Goal: Complete application form

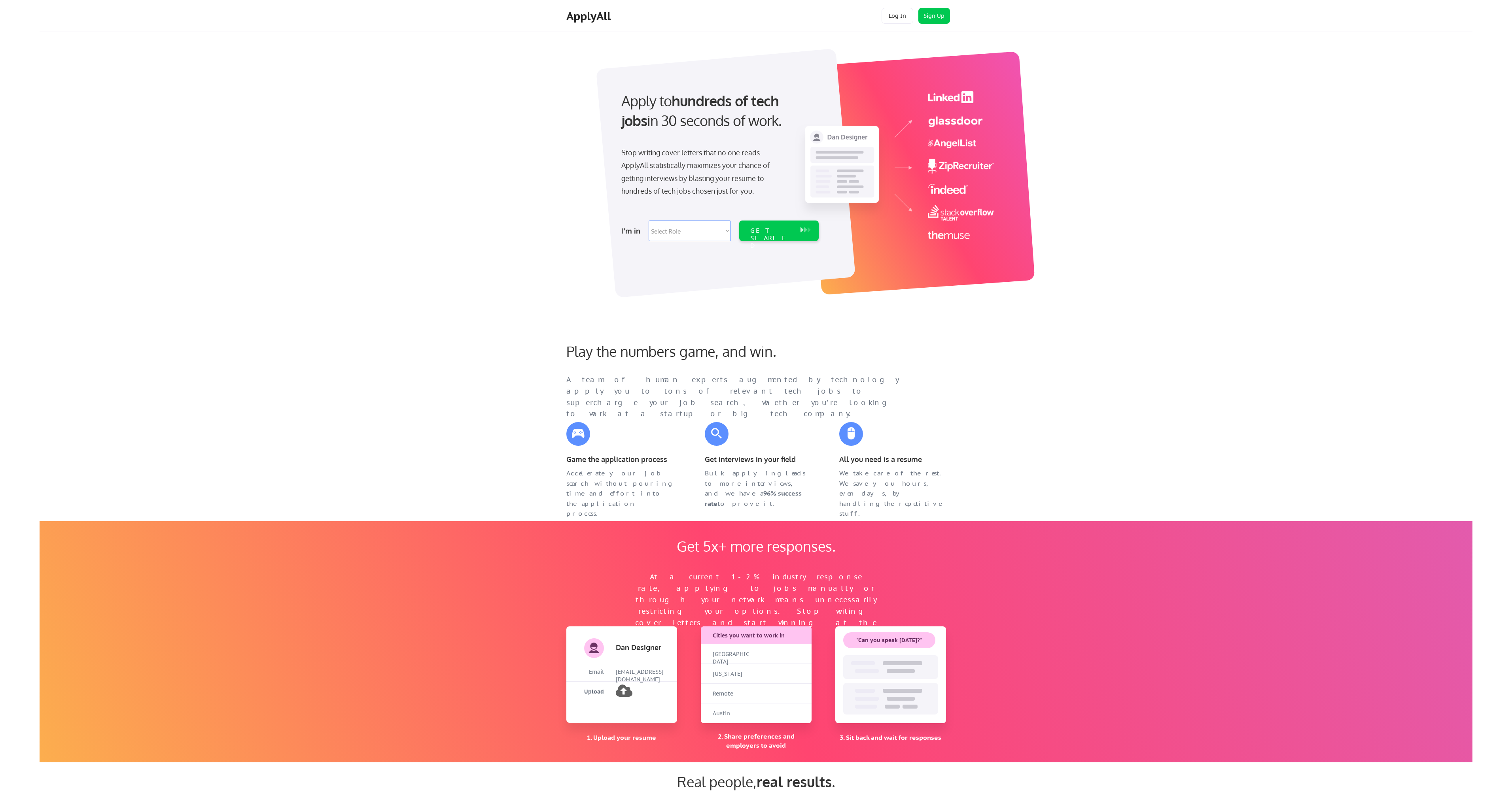
click at [716, 225] on select "Select Role Software Engineering Product Management Customer Success Sales UI/U…" at bounding box center [689, 231] width 82 height 21
select select ""engineering""
click at [649, 221] on select "Select Role Software Engineering Product Management Customer Success Sales UI/U…" at bounding box center [689, 231] width 82 height 21
select select ""engineering""
click at [766, 235] on div "GET STARTED" at bounding box center [771, 231] width 50 height 21
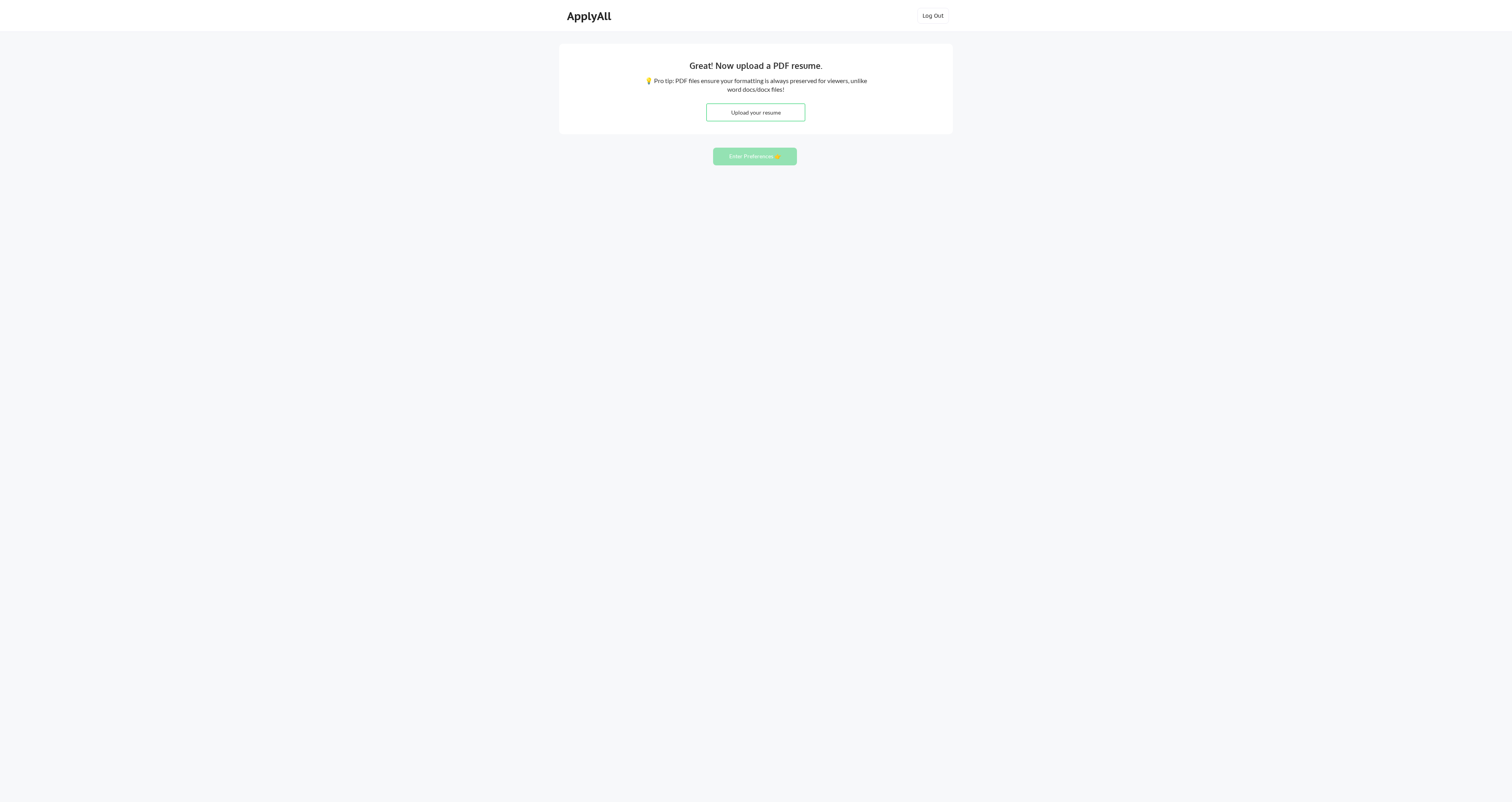
click at [766, 114] on input "file" at bounding box center [755, 112] width 98 height 17
type input "C:\fakepath\brad_gross_2025.pdf"
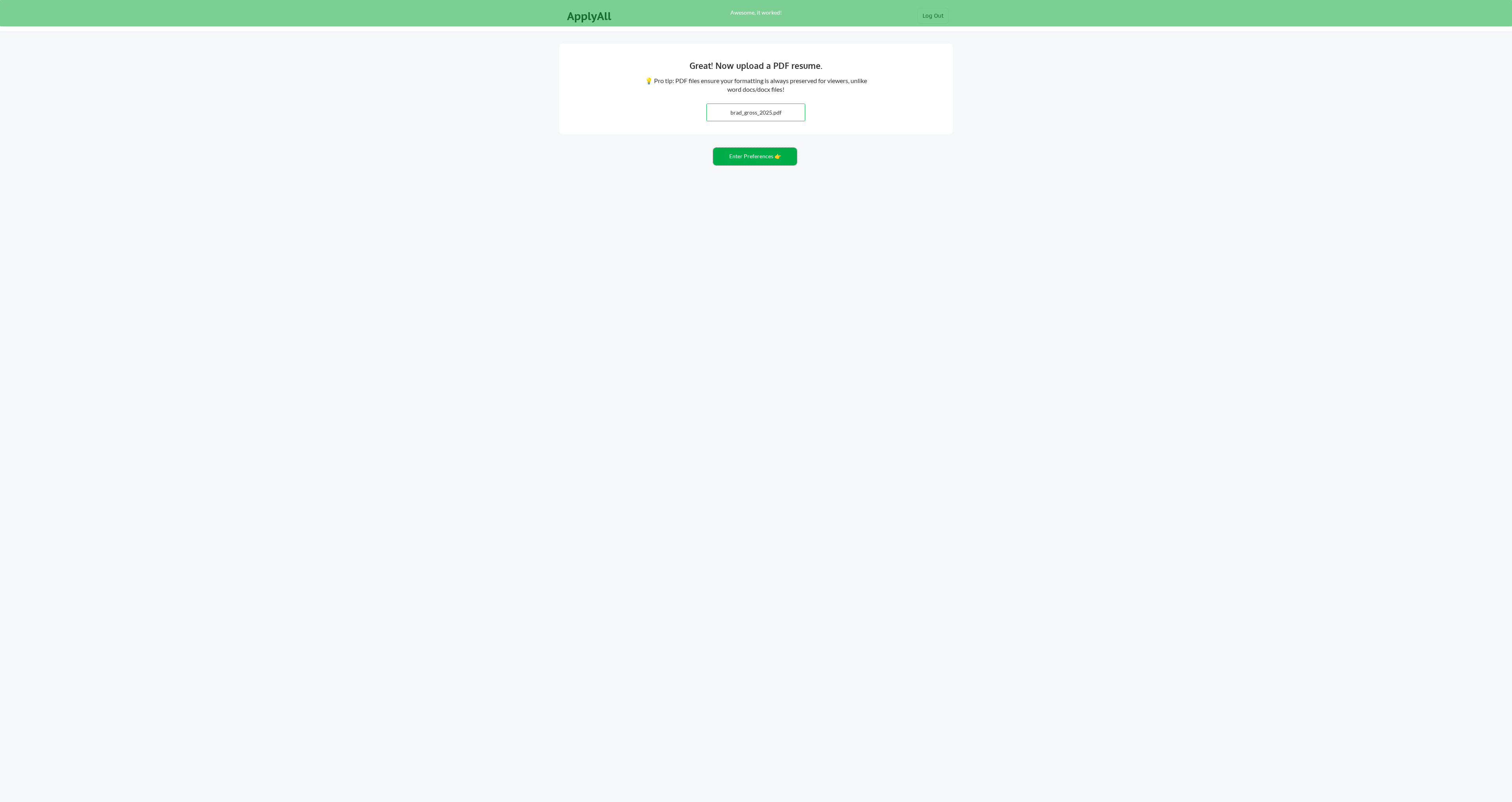
click at [737, 158] on button "Enter Preferences 👉" at bounding box center [754, 157] width 84 height 18
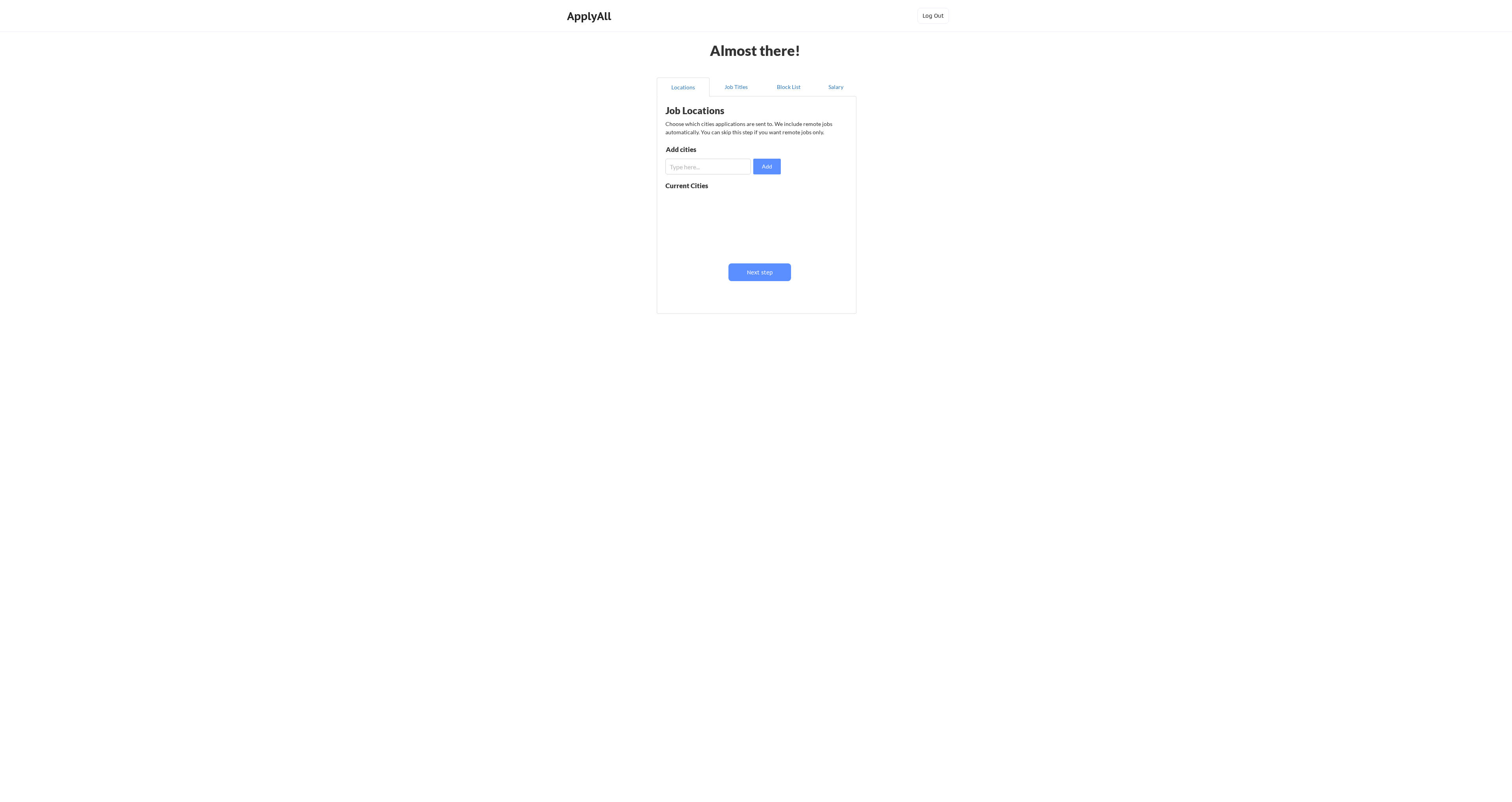
click at [706, 169] on input "input" at bounding box center [708, 166] width 86 height 15
type input "[GEOGRAPHIC_DATA], [GEOGRAPHIC_DATA]"
click at [763, 168] on button "Add" at bounding box center [767, 166] width 28 height 15
click at [693, 167] on input "input" at bounding box center [708, 166] width 86 height 15
type input "[GEOGRAPHIC_DATA], [GEOGRAPHIC_DATA]"
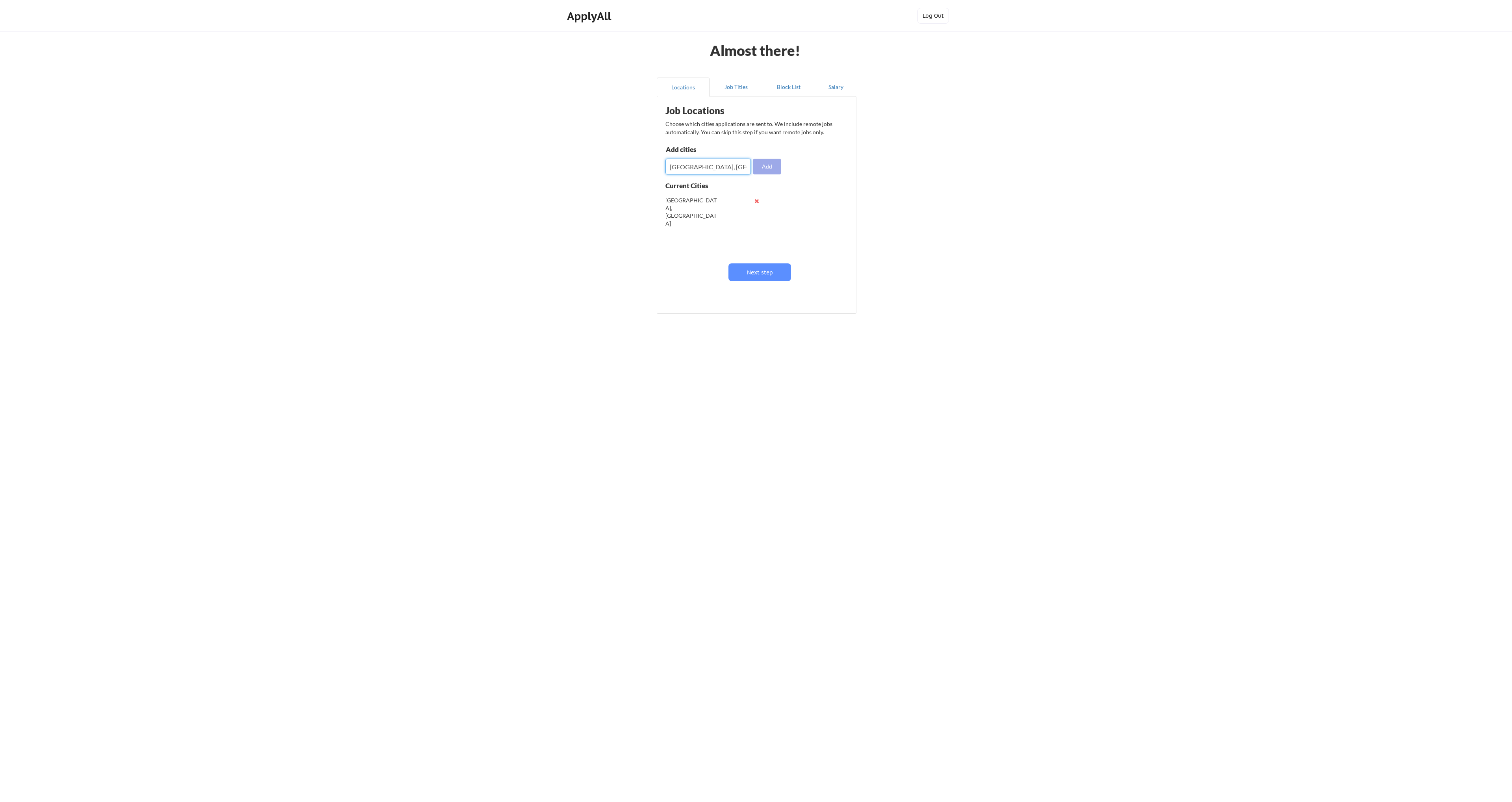
click at [761, 163] on button "Add" at bounding box center [767, 166] width 28 height 15
click at [696, 163] on input "input" at bounding box center [708, 166] width 86 height 15
type input "Tigard, [GEOGRAPHIC_DATA]"
click at [771, 162] on button "Add" at bounding box center [767, 166] width 28 height 15
click at [694, 165] on input "input" at bounding box center [708, 166] width 86 height 15
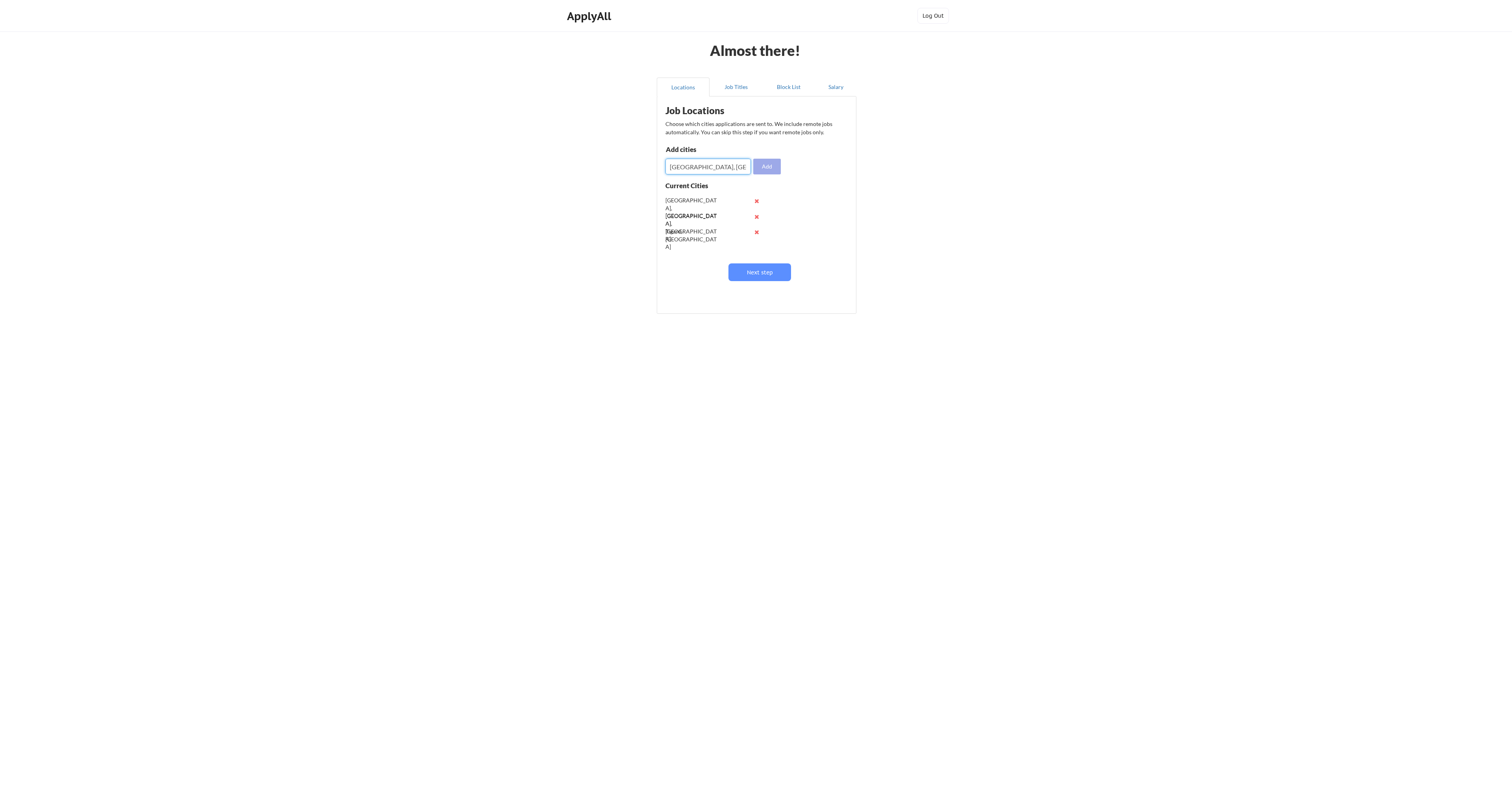
type input "[GEOGRAPHIC_DATA], [GEOGRAPHIC_DATA]"
click at [770, 164] on button "Add" at bounding box center [767, 166] width 28 height 15
click at [694, 167] on input "input" at bounding box center [708, 166] width 86 height 15
type input "[GEOGRAPHIC_DATA], [GEOGRAPHIC_DATA]"
click at [769, 167] on button "Add" at bounding box center [767, 166] width 28 height 15
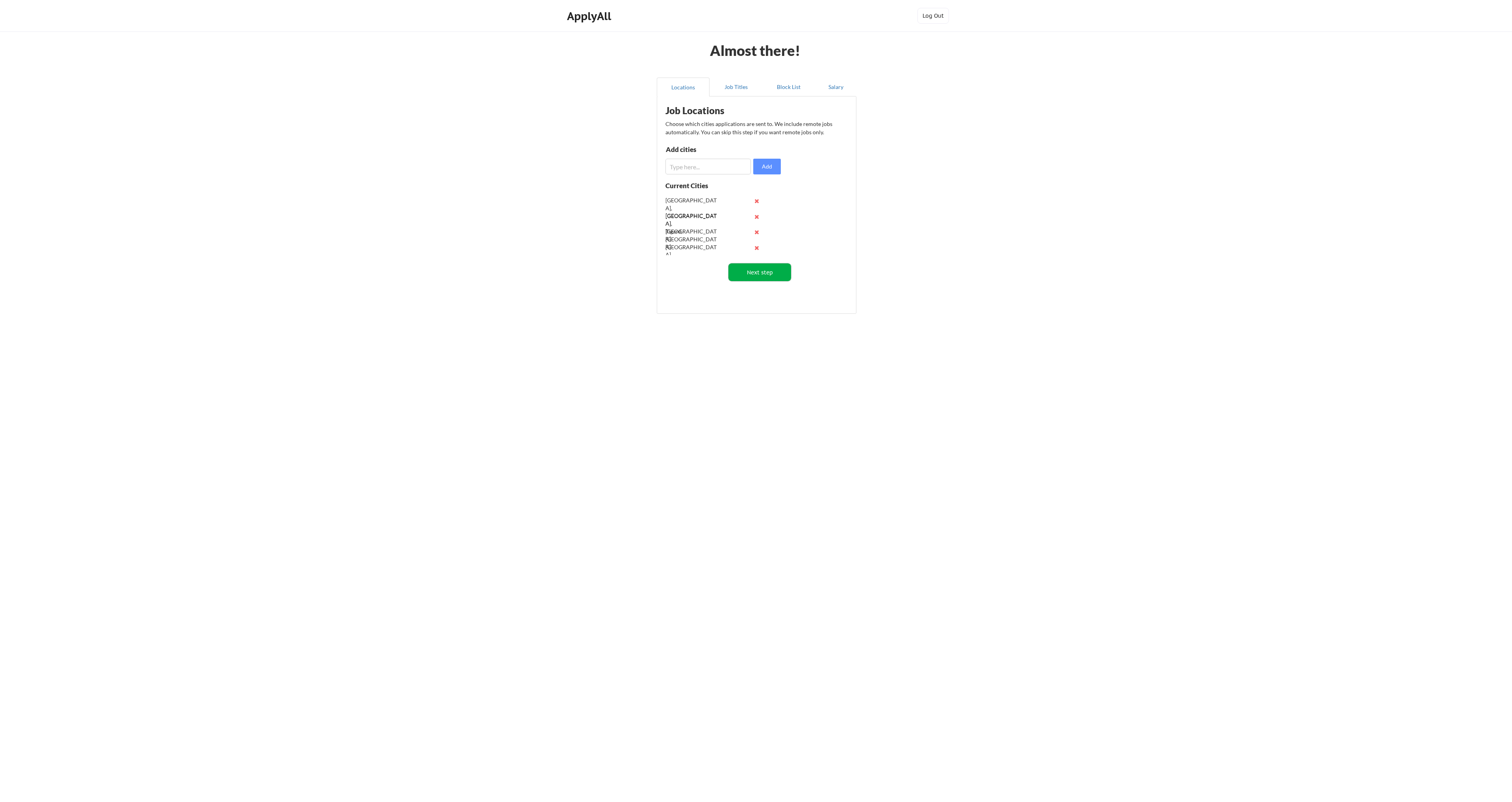
click at [757, 271] on button "Next step" at bounding box center [759, 272] width 62 height 18
click at [704, 168] on input "input" at bounding box center [709, 169] width 86 height 15
type input "Engineering Manager"
click at [774, 165] on button "Save" at bounding box center [768, 169] width 28 height 15
click at [724, 171] on input "input" at bounding box center [709, 169] width 86 height 15
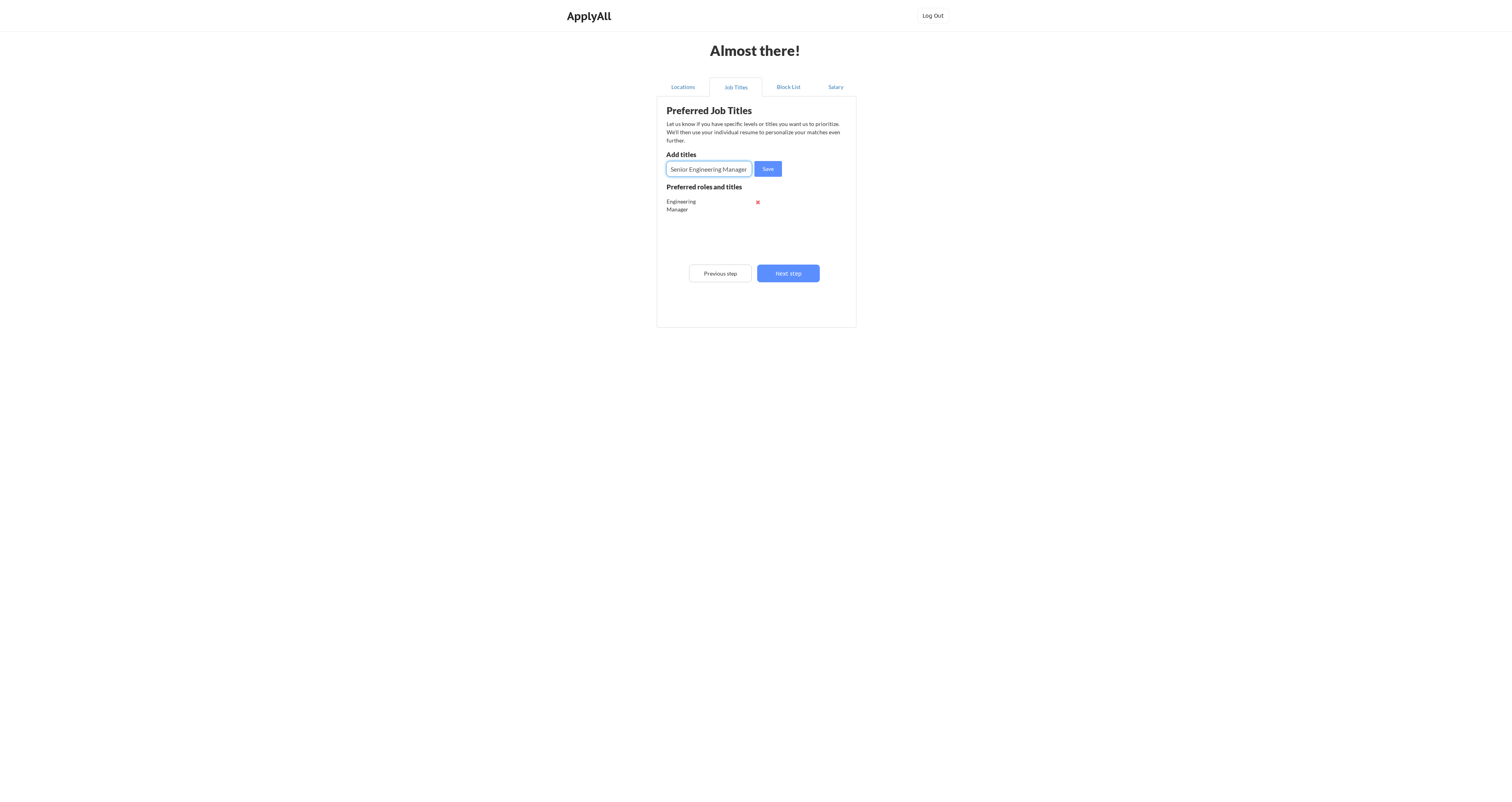
scroll to position [0, 0]
type input "Senior Engineering Manager"
click at [776, 169] on button "Save" at bounding box center [768, 169] width 28 height 15
click at [721, 169] on input "input" at bounding box center [709, 169] width 86 height 15
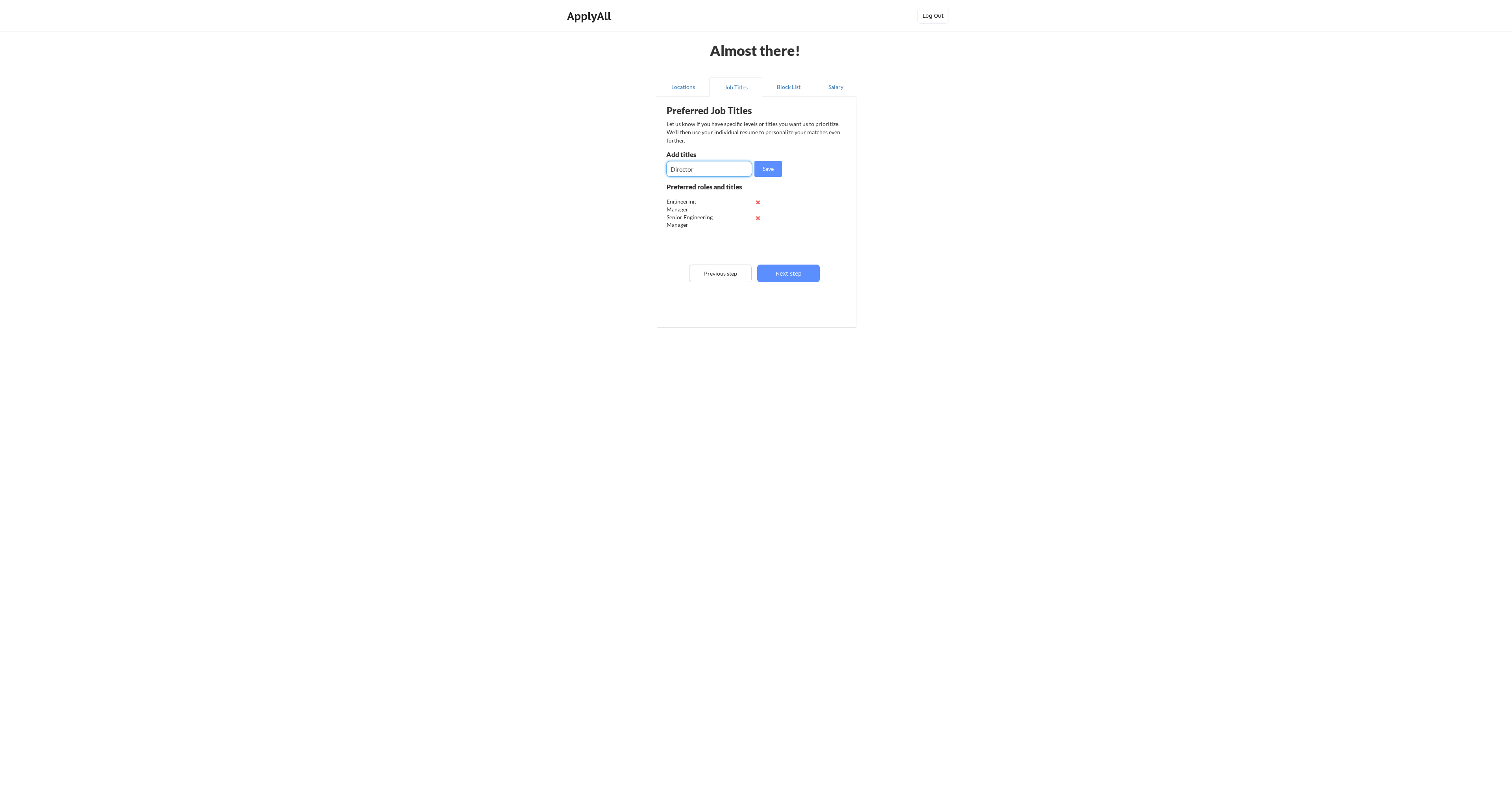
type input "Director"
click at [763, 166] on button "Save" at bounding box center [768, 169] width 28 height 15
click at [715, 169] on input "input" at bounding box center [709, 169] width 86 height 15
type input "Lead Software Engineer"
click at [755, 167] on button "Save" at bounding box center [768, 169] width 28 height 15
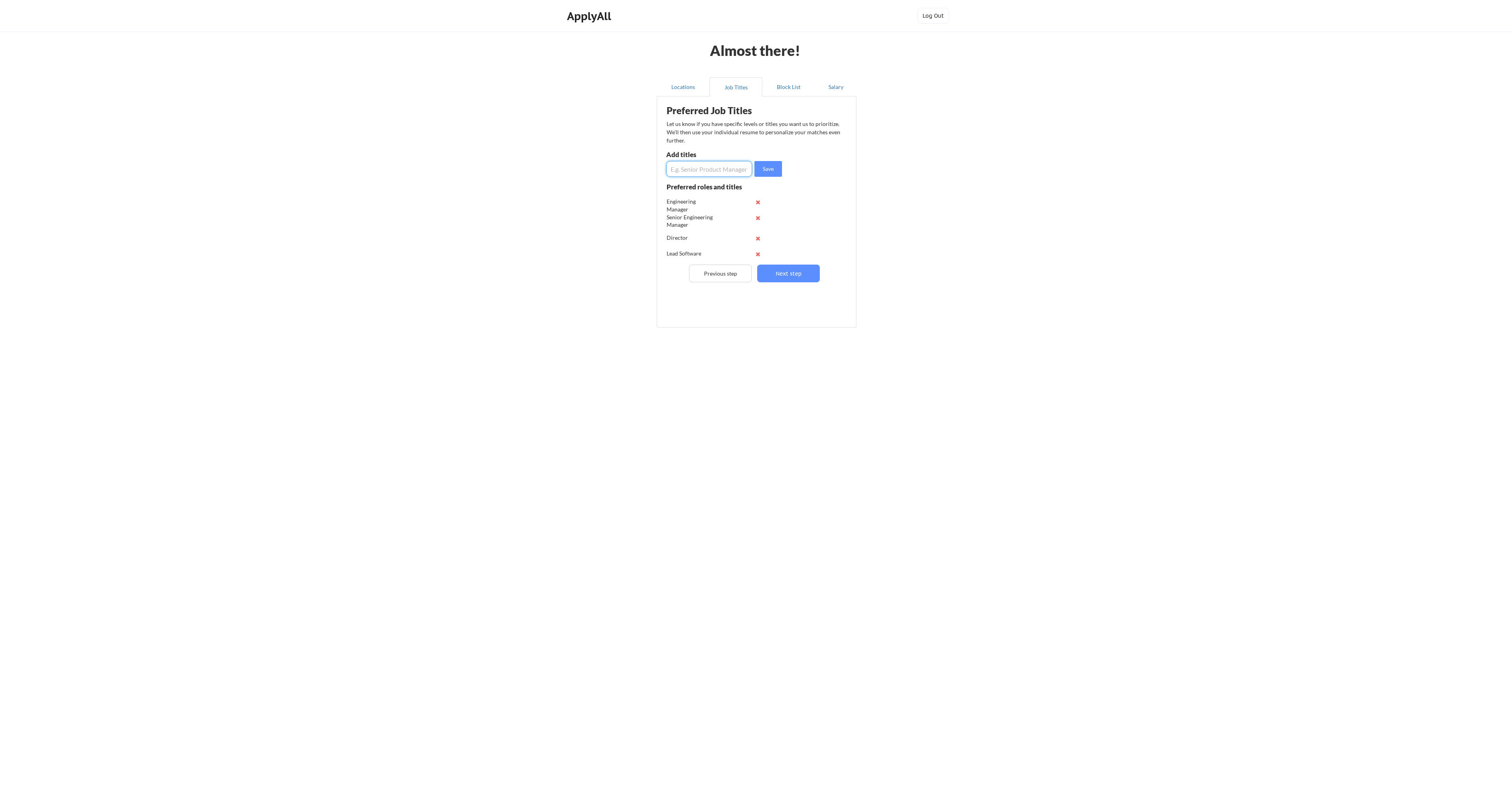
click at [691, 168] on input "input" at bounding box center [709, 169] width 86 height 15
type input "Senior Software Engineer"
click at [753, 173] on div "Save" at bounding box center [725, 169] width 118 height 15
click at [762, 168] on button "Save" at bounding box center [768, 169] width 28 height 15
click at [772, 274] on button "Next step" at bounding box center [788, 273] width 62 height 18
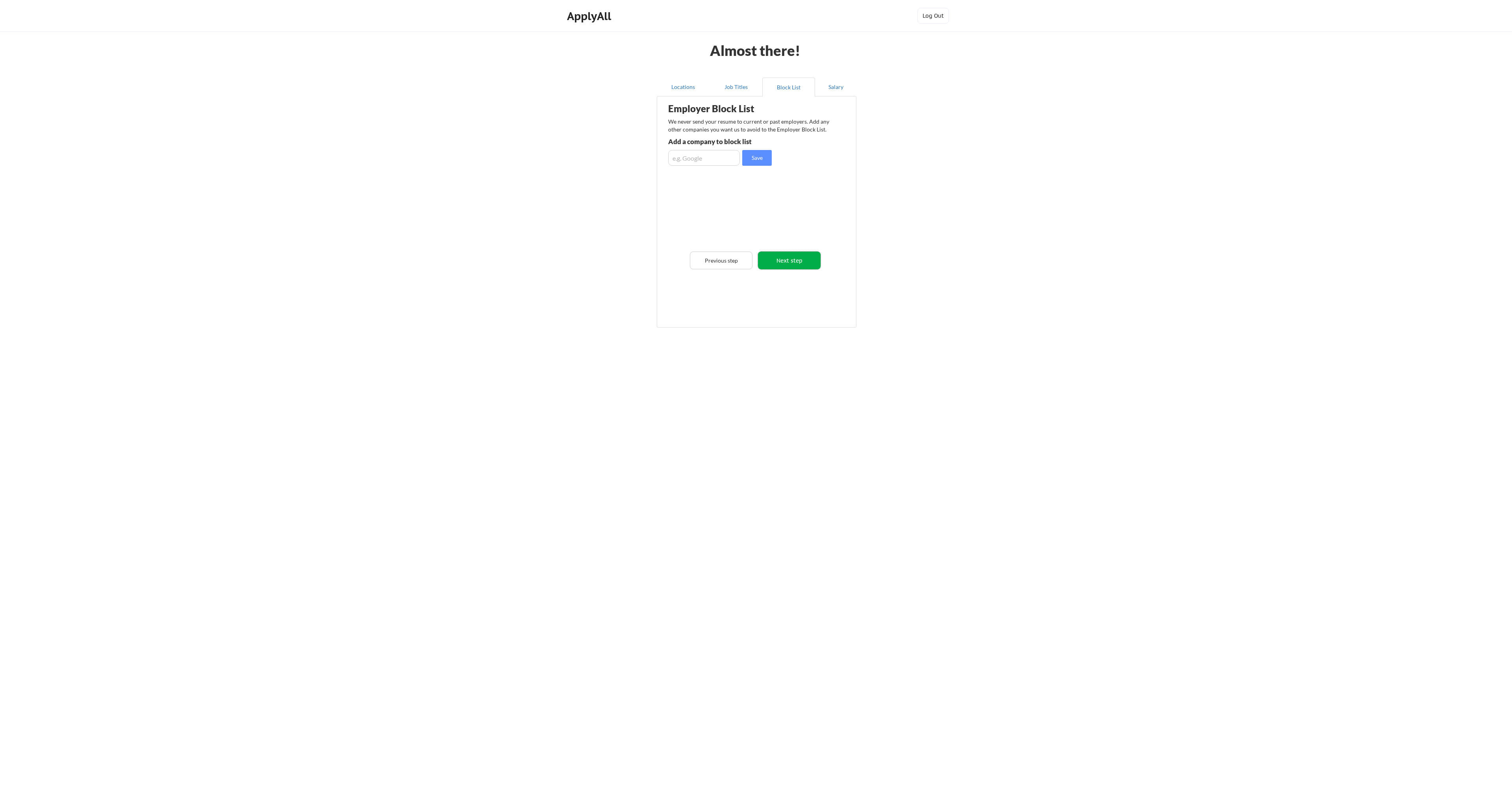
click at [780, 261] on button "Next step" at bounding box center [788, 261] width 62 height 18
click at [707, 217] on input "input" at bounding box center [704, 212] width 71 height 15
type input "$135,000"
click at [753, 209] on button "Save" at bounding box center [759, 212] width 30 height 15
click at [781, 280] on button "Submit" at bounding box center [796, 282] width 69 height 18
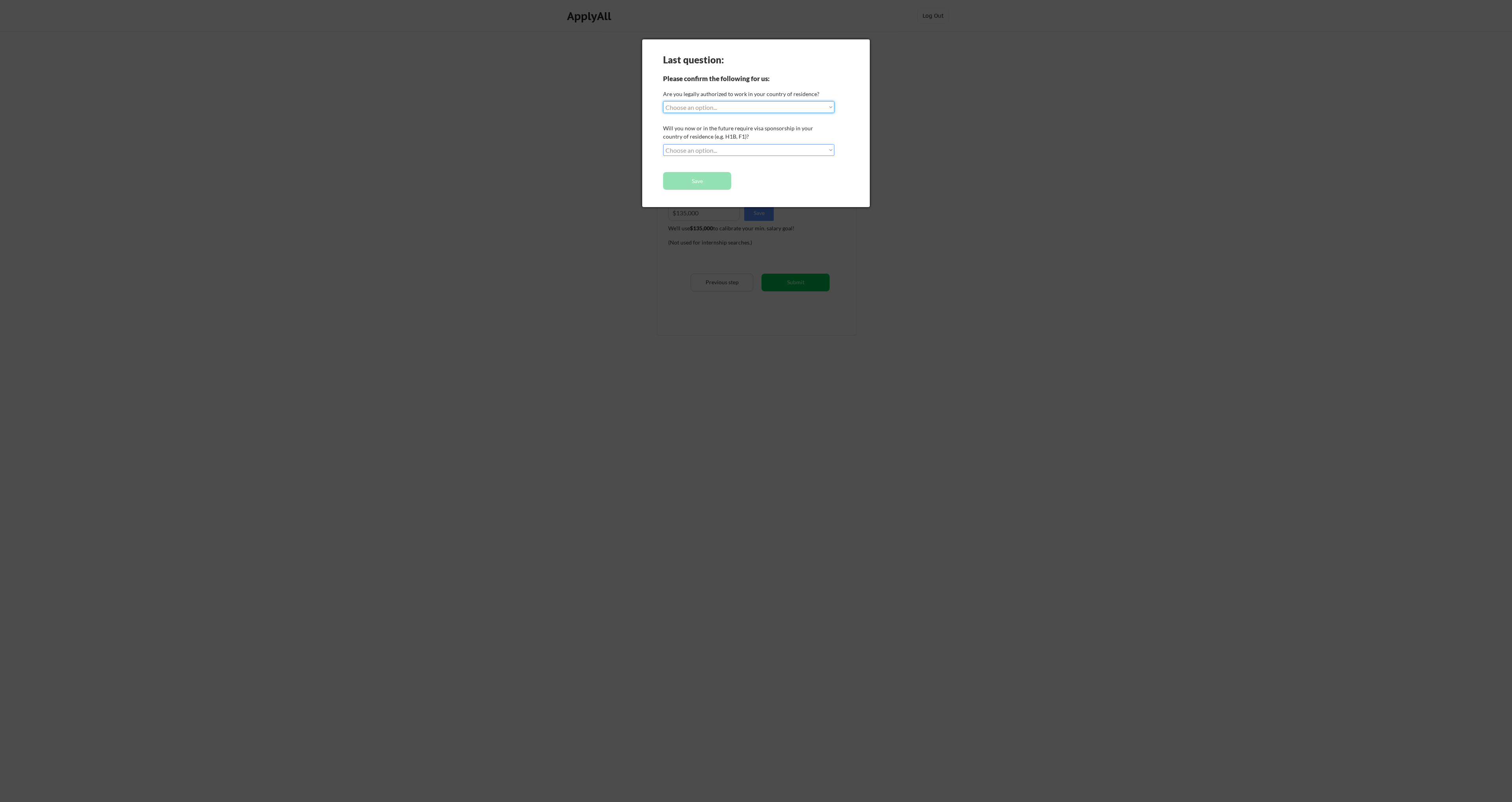
click at [710, 106] on select "Choose an option... Yes, I am a [DEMOGRAPHIC_DATA] Citizen Yes, I am a [DEMOGRA…" at bounding box center [749, 106] width 171 height 12
select select ""yes__i_am_a_[DEMOGRAPHIC_DATA]""
click at [663, 101] on select "Choose an option... Yes, I am a [DEMOGRAPHIC_DATA] Citizen Yes, I am a [DEMOGRA…" at bounding box center [749, 106] width 171 height 12
click at [695, 152] on select "Choose an option... No, I will not need sponsorship Yes, I will need sponsorship" at bounding box center [749, 150] width 171 height 12
select select ""no__i_will_not_need_sponsorship""
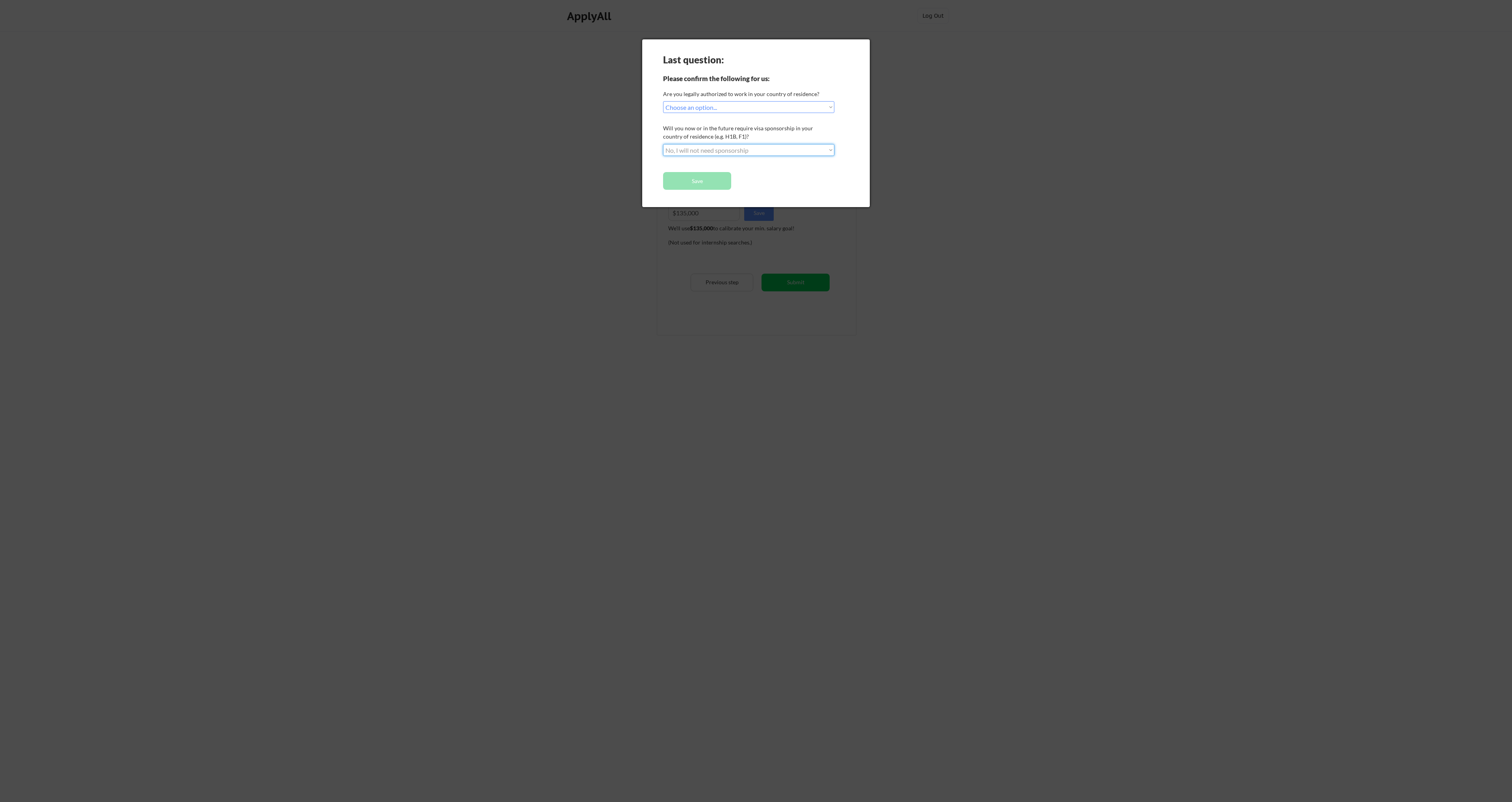
click at [663, 144] on select "Choose an option... No, I will not need sponsorship Yes, I will need sponsorship" at bounding box center [749, 150] width 171 height 12
click at [695, 182] on button "Save" at bounding box center [697, 181] width 69 height 18
